Goal: Find specific page/section: Find specific page/section

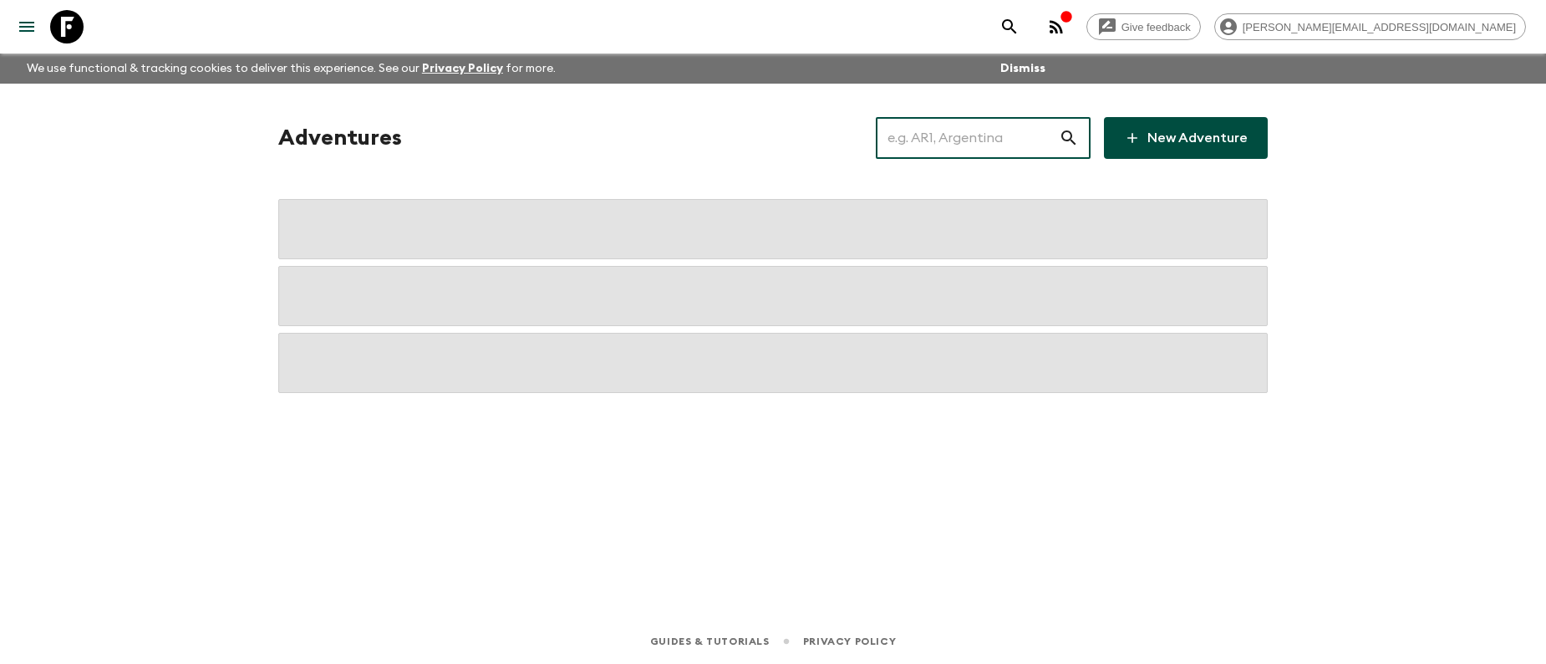
click at [940, 144] on input "text" at bounding box center [967, 138] width 183 height 47
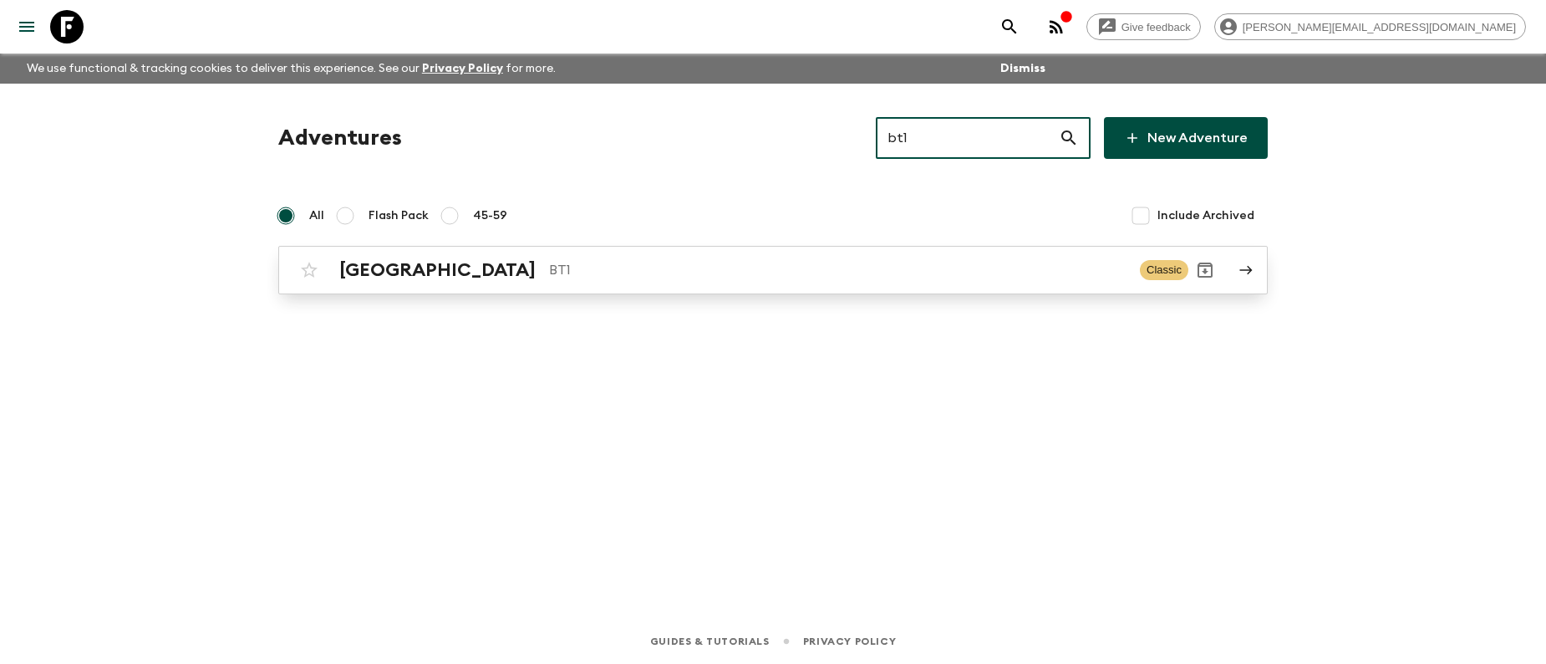
type input "bt1"
click at [559, 272] on p "BT1" at bounding box center [838, 270] width 578 height 20
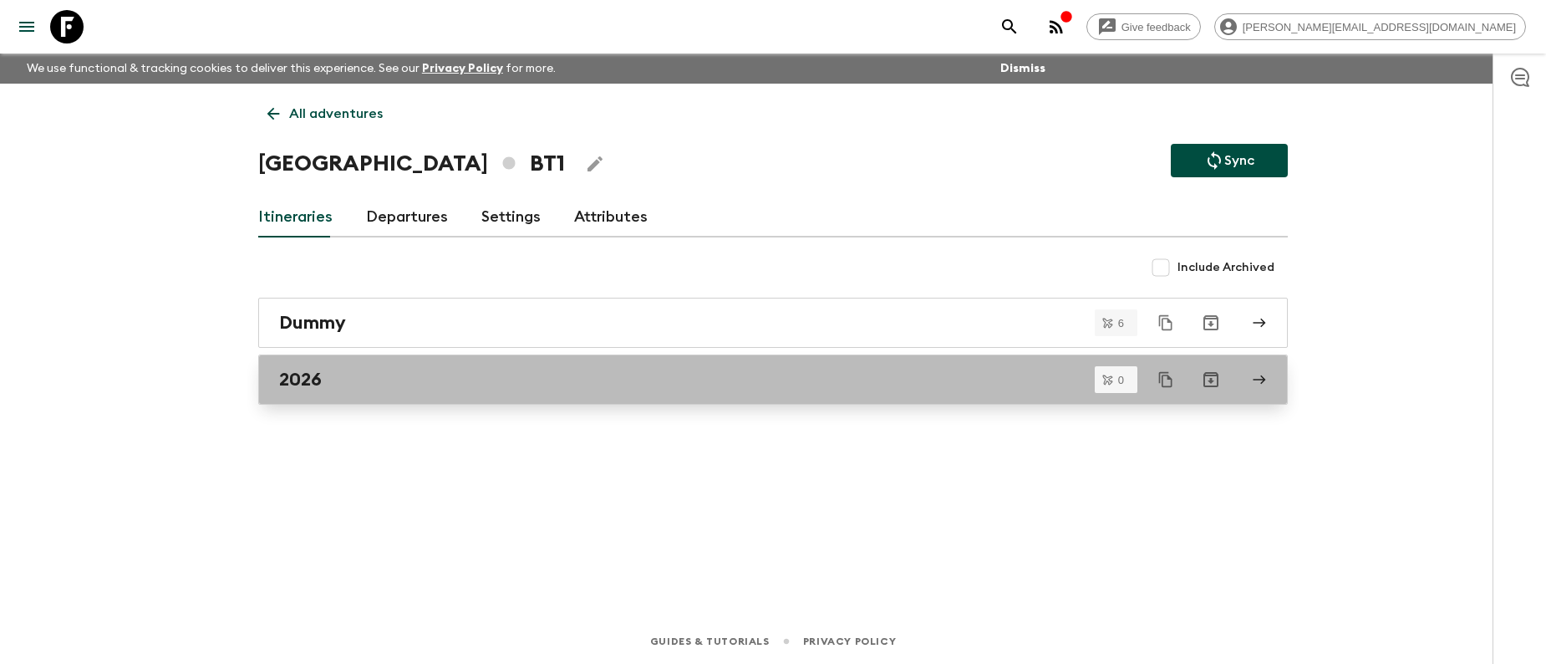
click at [377, 385] on div "2026" at bounding box center [757, 380] width 956 height 22
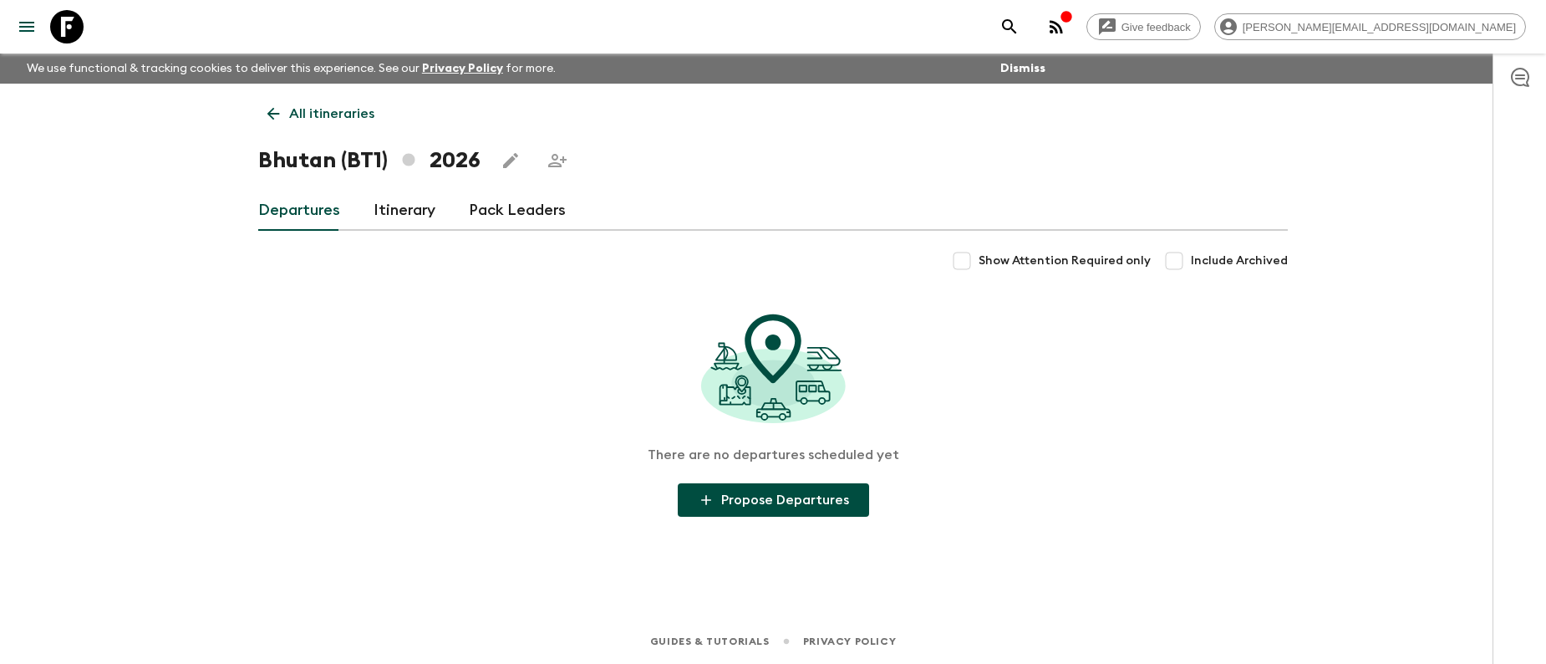
click at [394, 210] on link "Itinerary" at bounding box center [405, 211] width 62 height 40
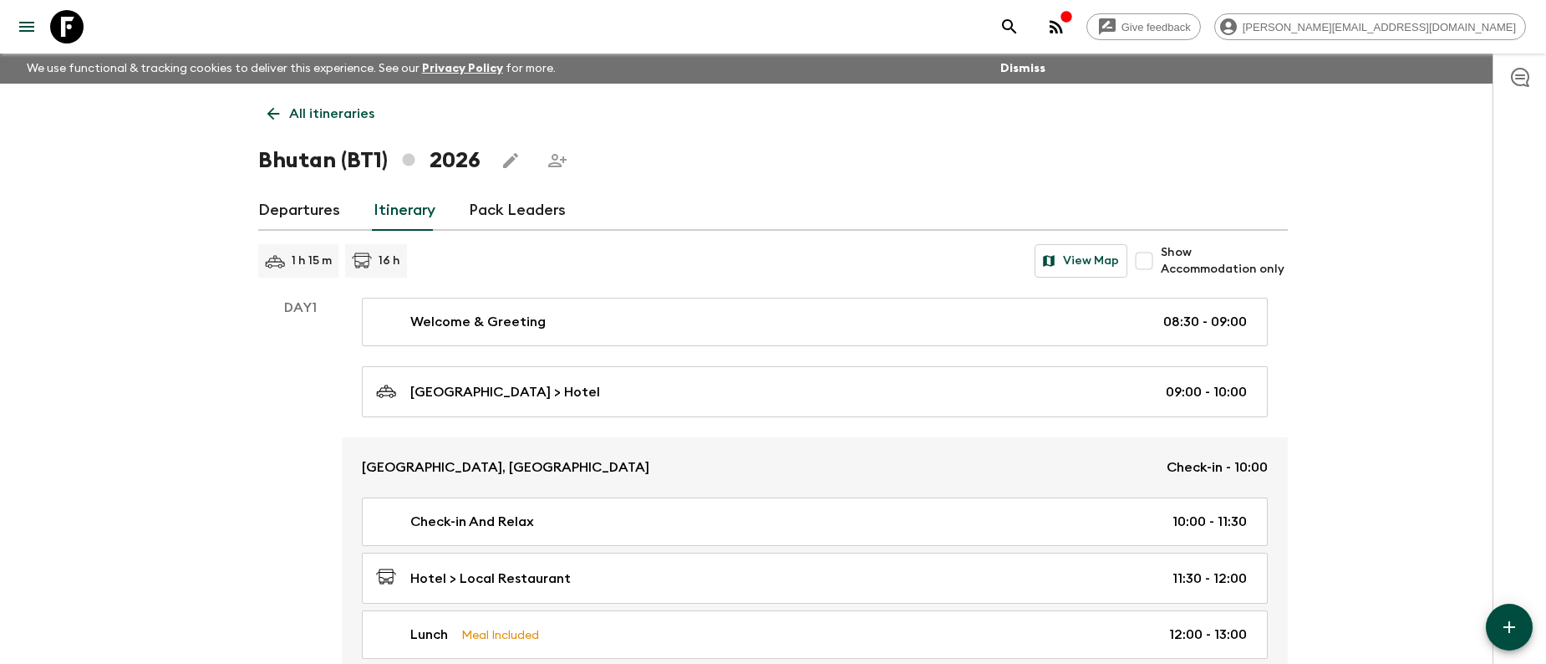
click at [307, 213] on link "Departures" at bounding box center [299, 211] width 82 height 40
